Goal: Find specific page/section

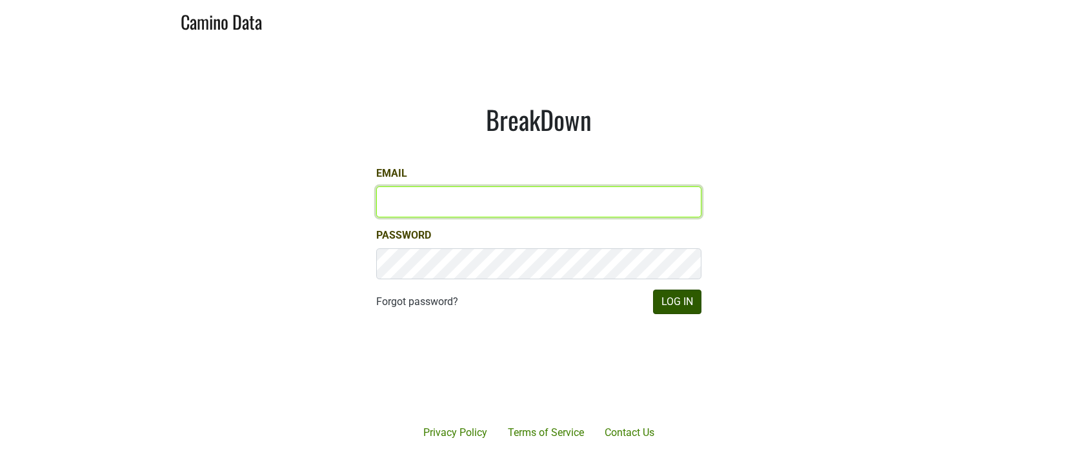
type input "[EMAIL_ADDRESS][DOMAIN_NAME]"
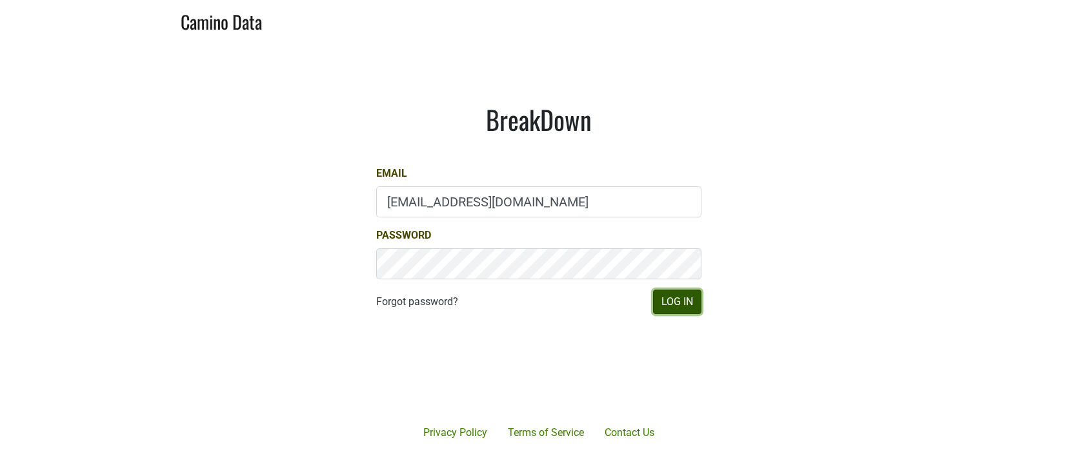
click at [688, 301] on button "Log In" at bounding box center [677, 302] width 48 height 25
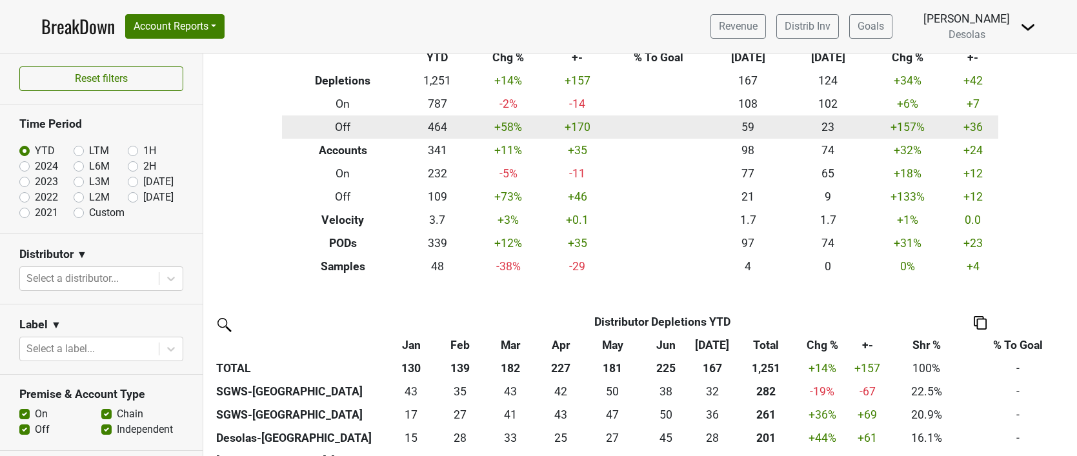
scroll to position [88, 0]
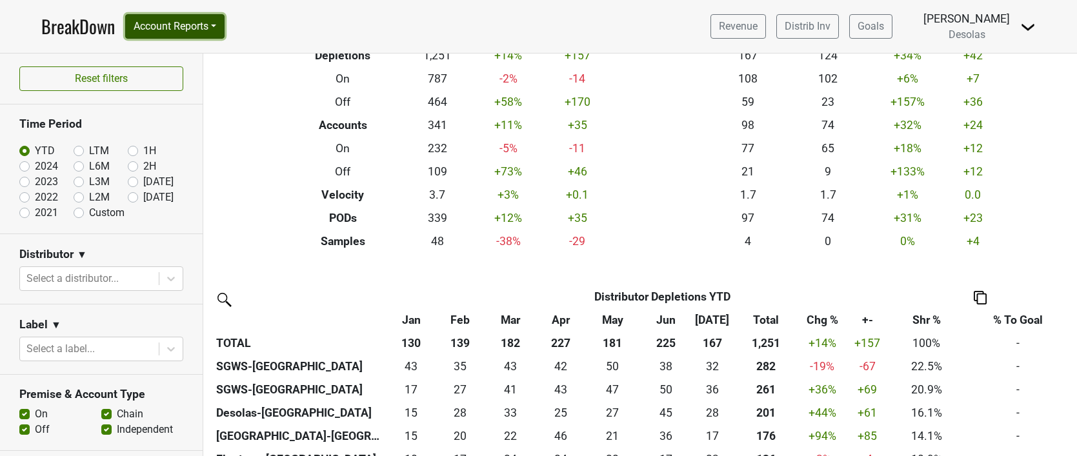
click at [184, 30] on button "Account Reports" at bounding box center [174, 26] width 99 height 25
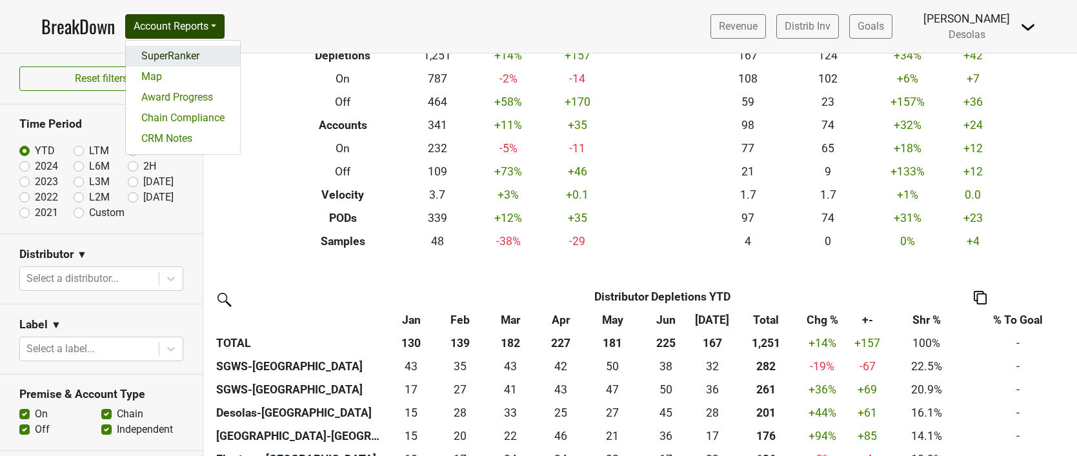
click at [192, 52] on link "SuperRanker" at bounding box center [183, 56] width 114 height 21
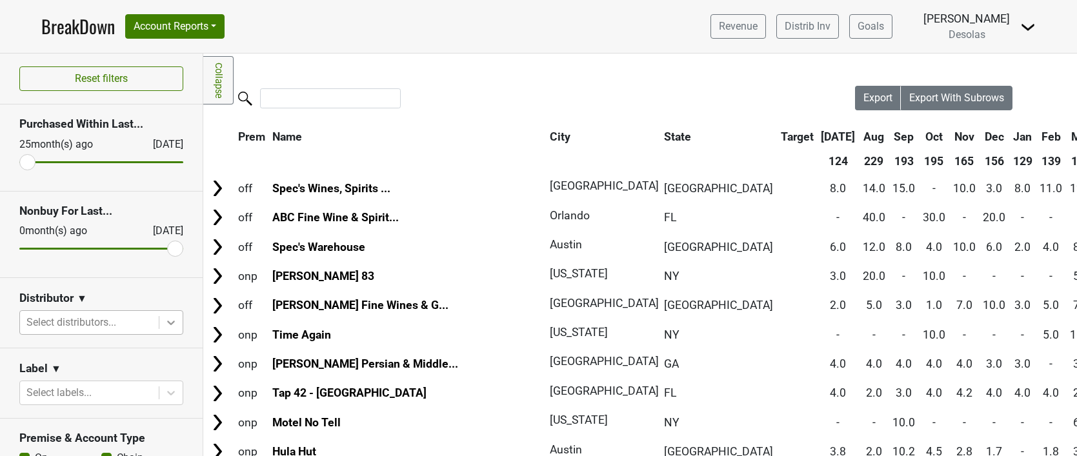
click at [171, 322] on icon at bounding box center [170, 322] width 13 height 13
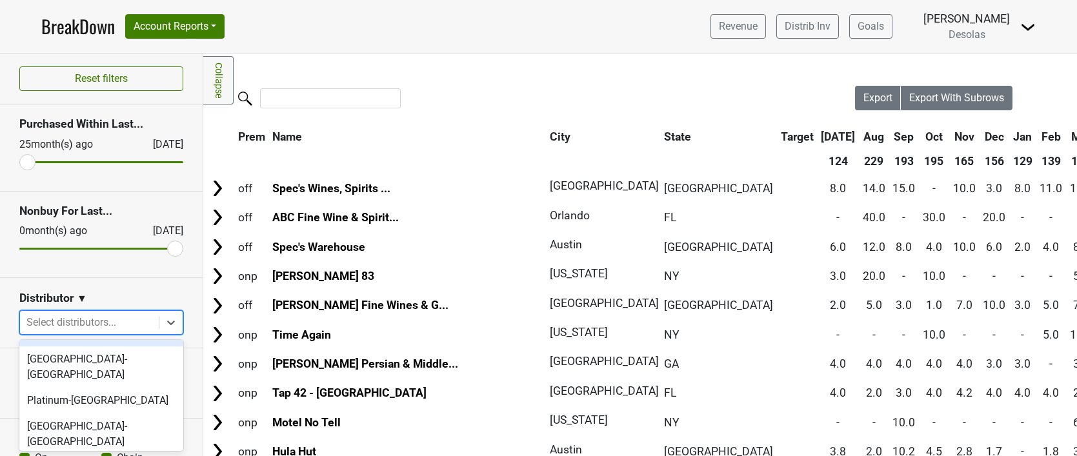
scroll to position [163, 0]
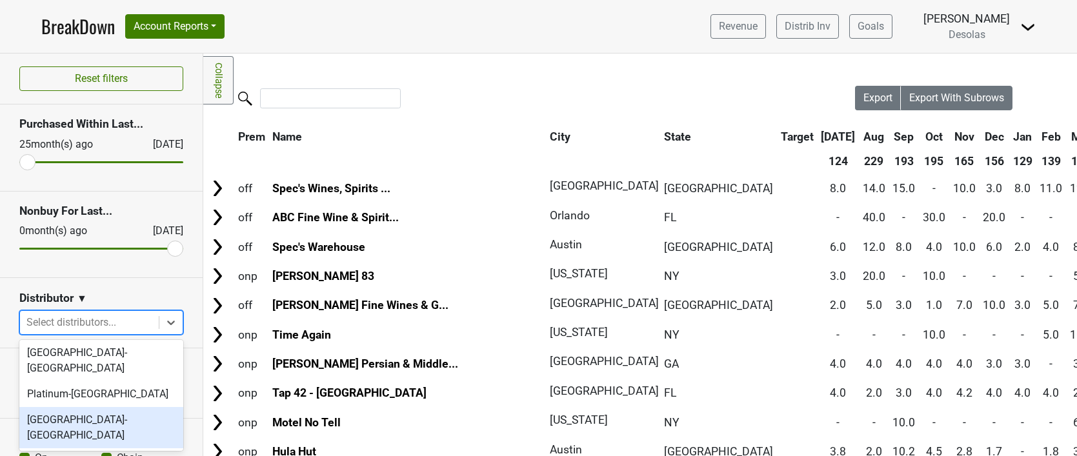
click at [108, 407] on div "Savannah-GA" at bounding box center [101, 427] width 164 height 41
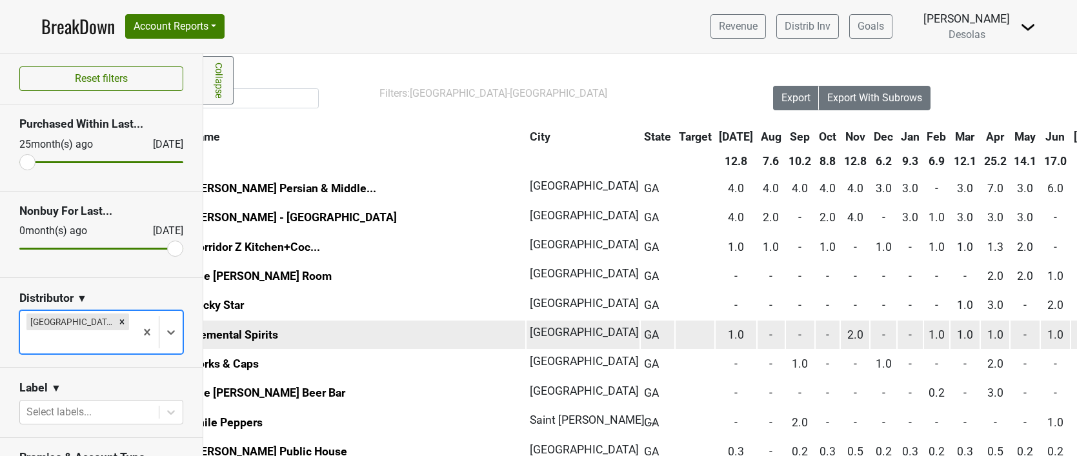
scroll to position [0, 91]
